Goal: Transaction & Acquisition: Purchase product/service

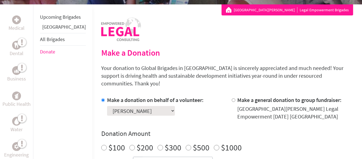
scroll to position [110, 0]
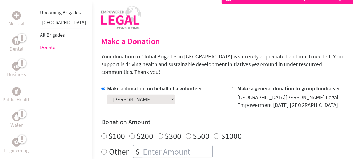
radio input "true"
click at [142, 146] on input "number" at bounding box center [177, 152] width 71 height 12
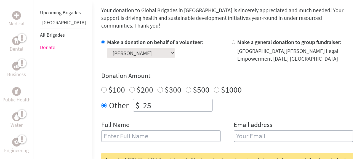
scroll to position [165, 0]
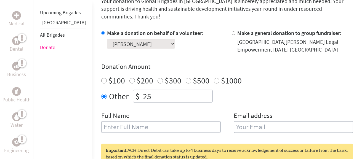
type input "25"
click at [101, 121] on input "text" at bounding box center [160, 127] width 119 height 12
type input "Douglas McMillan"
type input "dougmcmillan1@gmail.com"
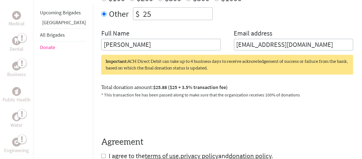
scroll to position [276, 0]
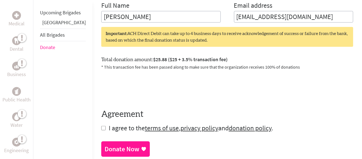
drag, startPoint x: 85, startPoint y: 120, endPoint x: 100, endPoint y: 118, distance: 15.6
click at [101, 126] on input "checkbox" at bounding box center [103, 128] width 4 height 4
checkbox input "true"
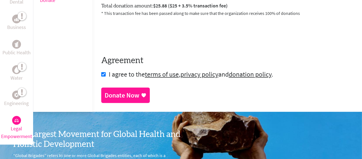
scroll to position [330, 0]
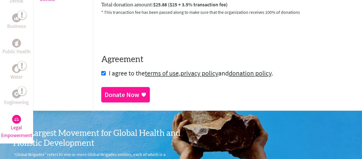
click at [114, 90] on div "Donate Now" at bounding box center [121, 94] width 35 height 9
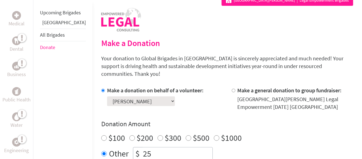
scroll to position [110, 0]
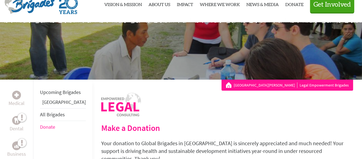
scroll to position [22, 0]
